Goal: Find specific page/section: Find specific page/section

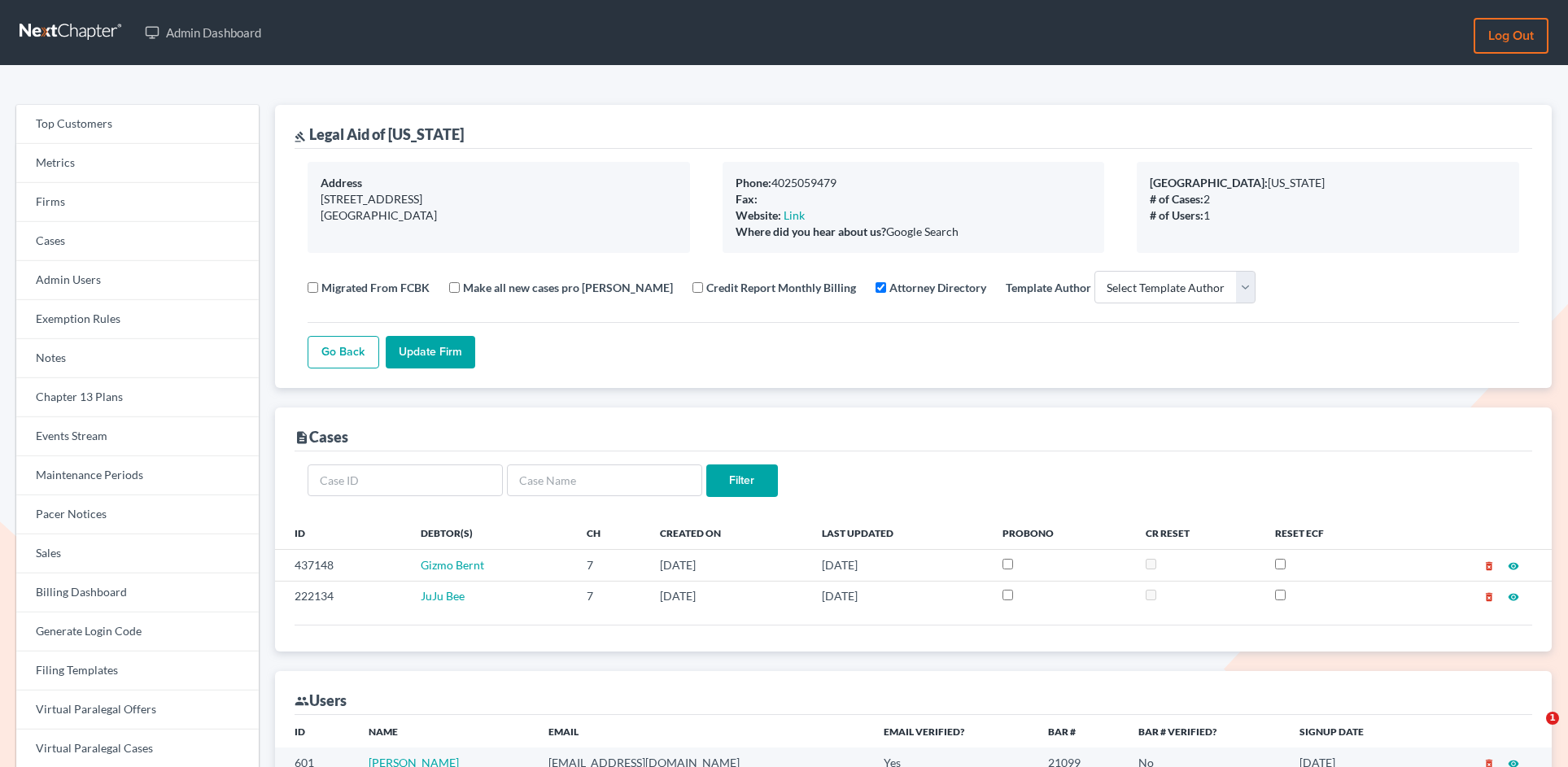
select select
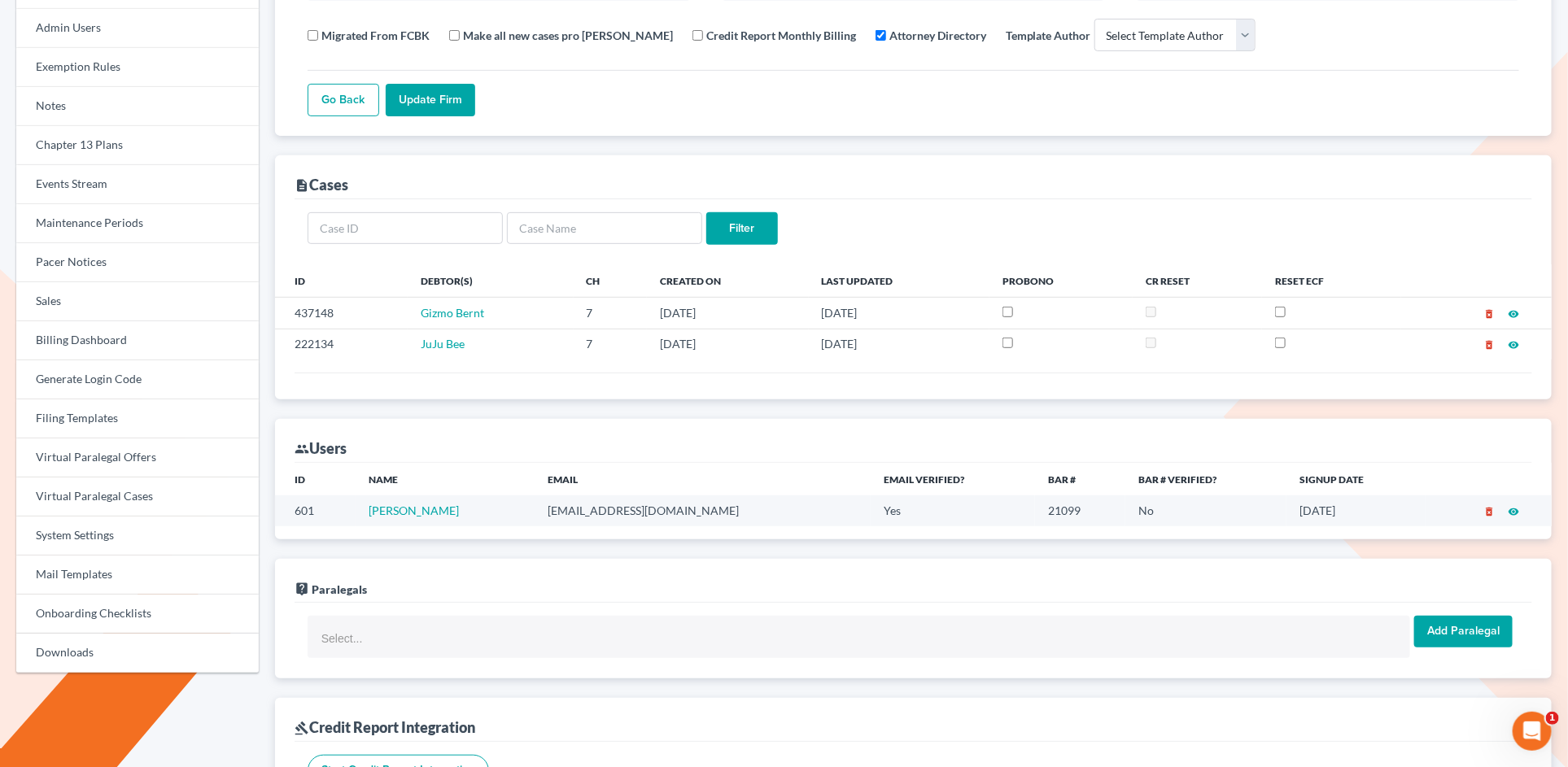
scroll to position [252, 0]
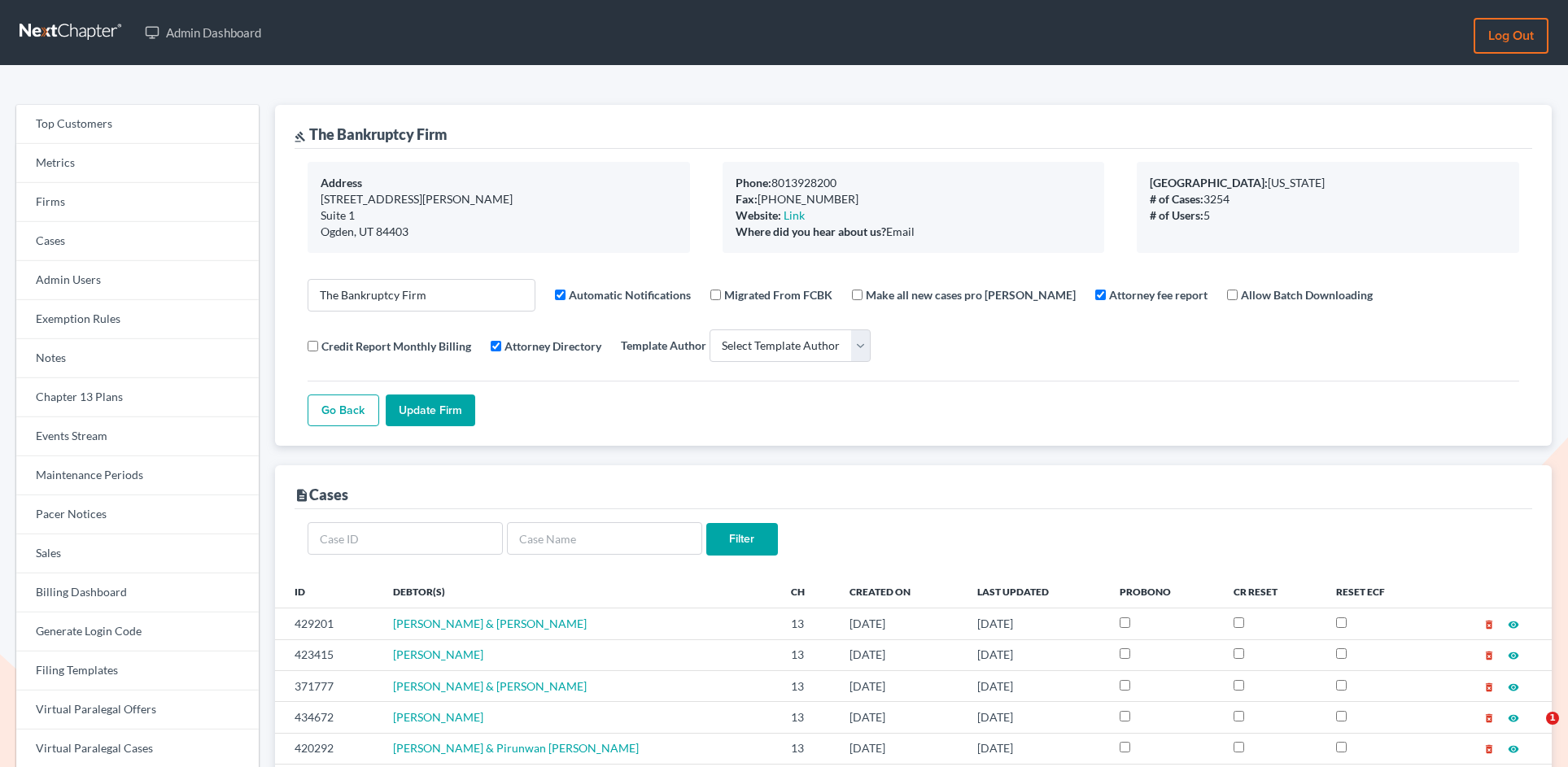
select select
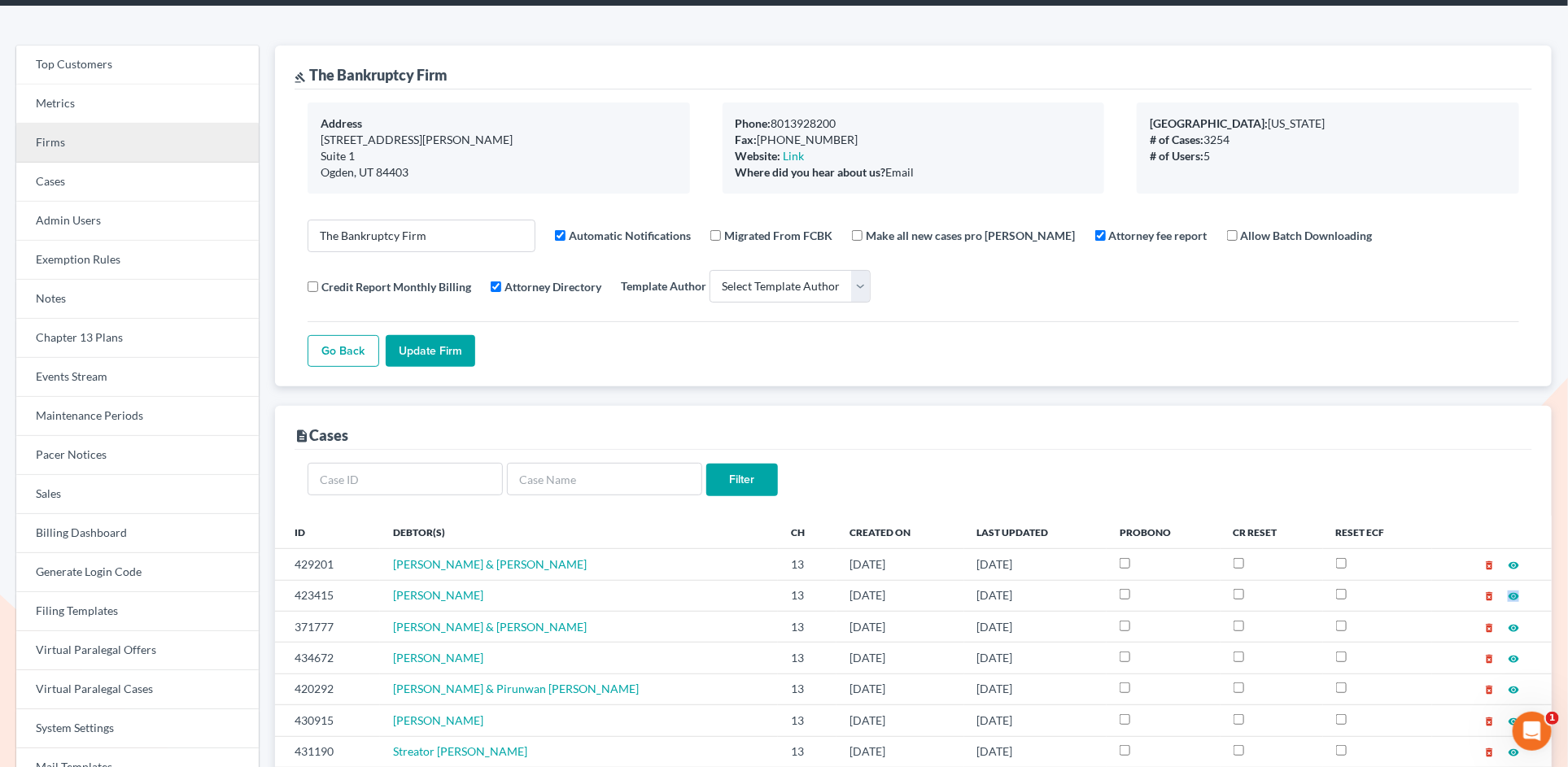
click at [126, 149] on link "Firms" at bounding box center [137, 143] width 243 height 39
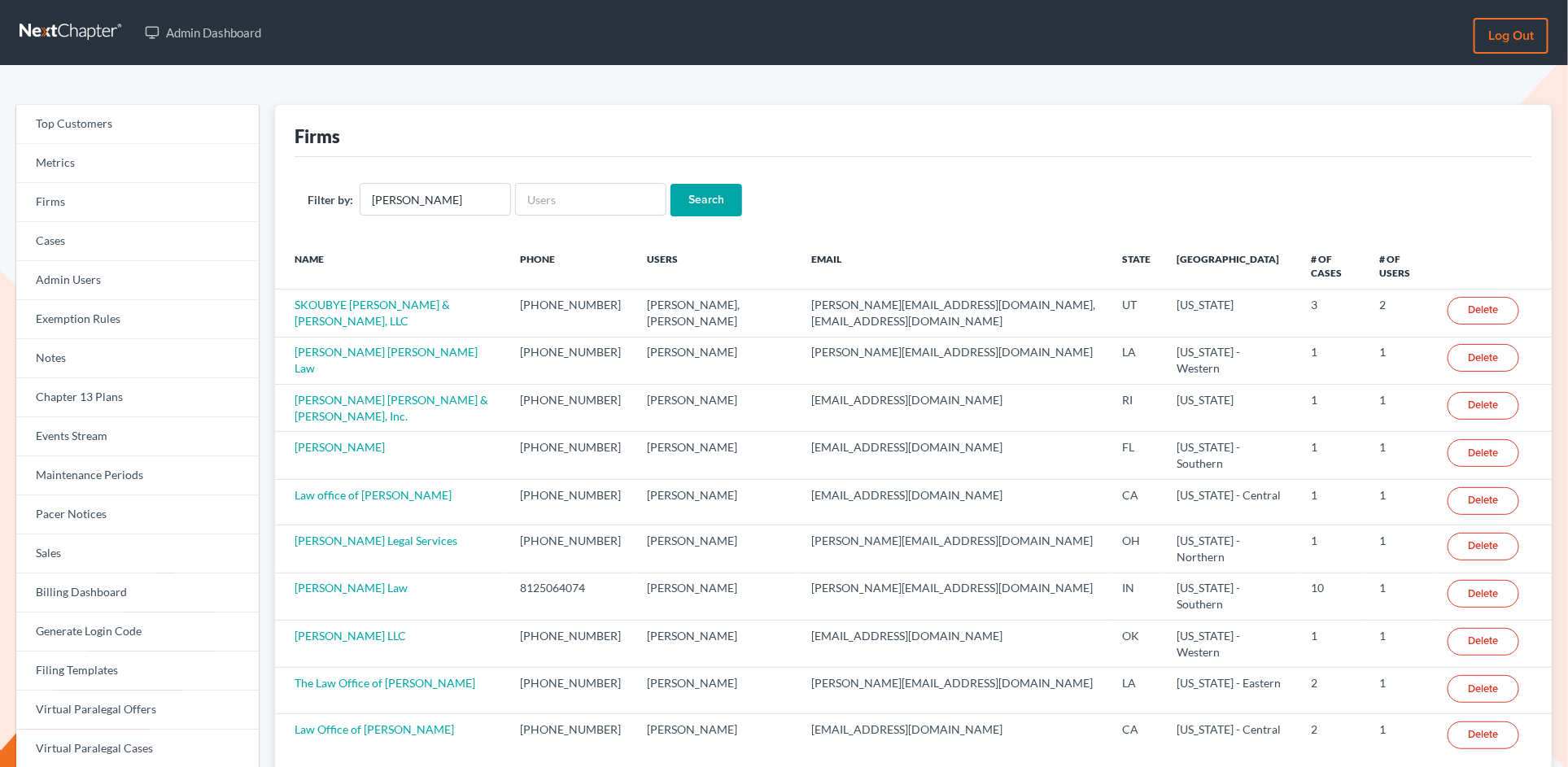
type input "[PERSON_NAME]"
click at [671, 184] on input "Search" at bounding box center [707, 200] width 72 height 33
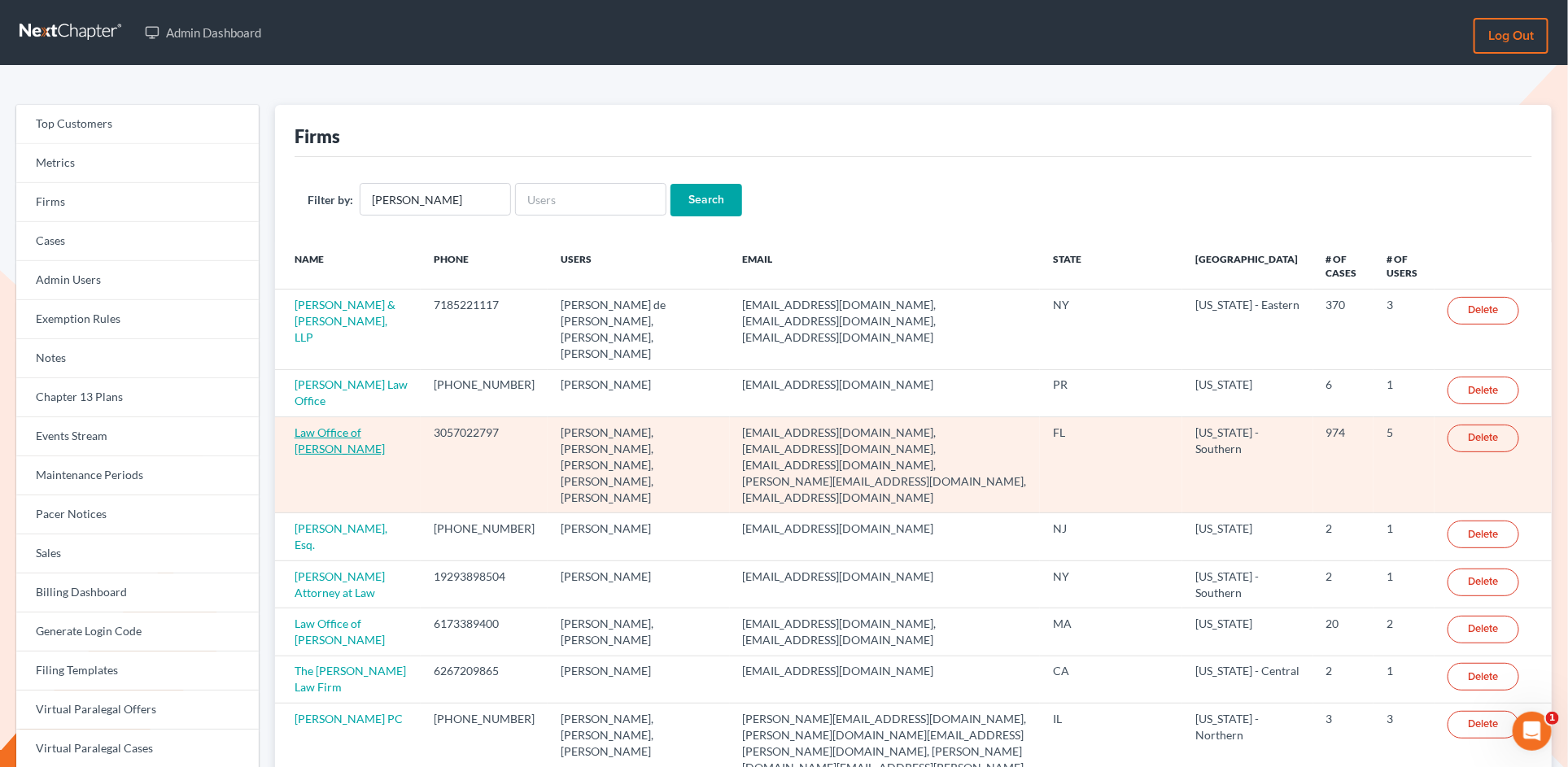
click at [317, 425] on link "Law Office of [PERSON_NAME]" at bounding box center [340, 440] width 90 height 30
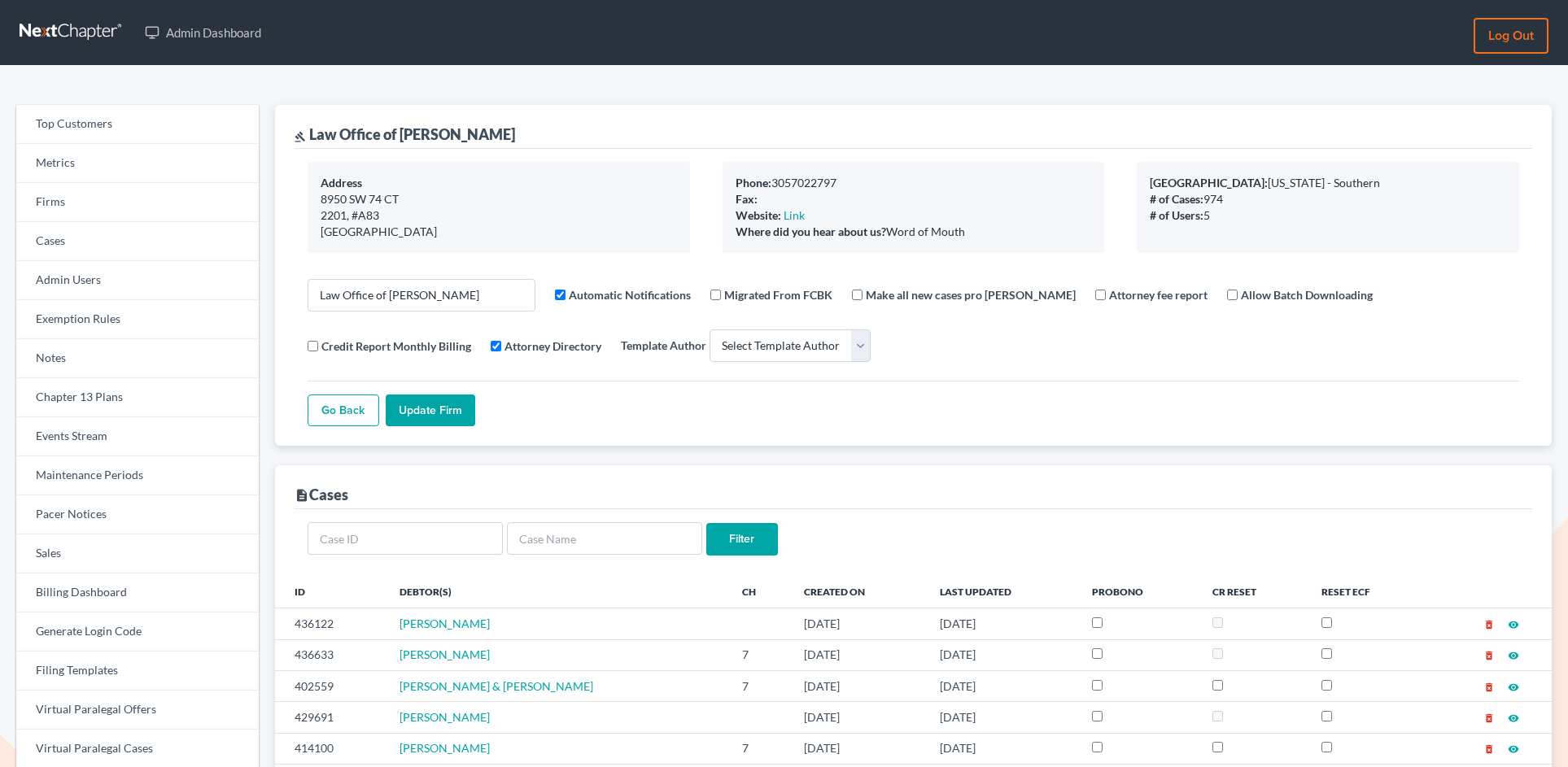
select select
